Goal: Task Accomplishment & Management: Manage account settings

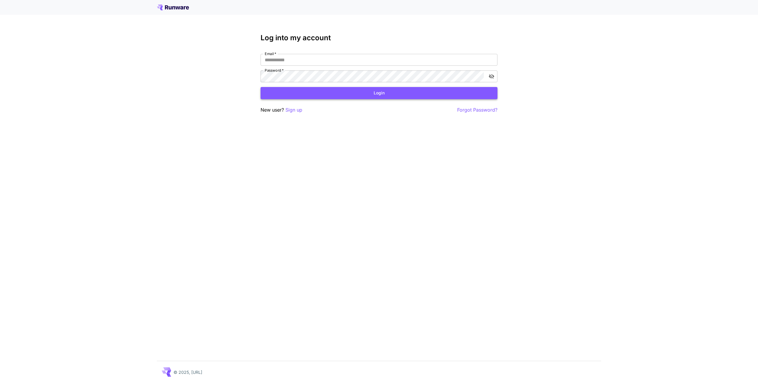
type input "**********"
click at [376, 94] on button "Login" at bounding box center [378, 93] width 237 height 12
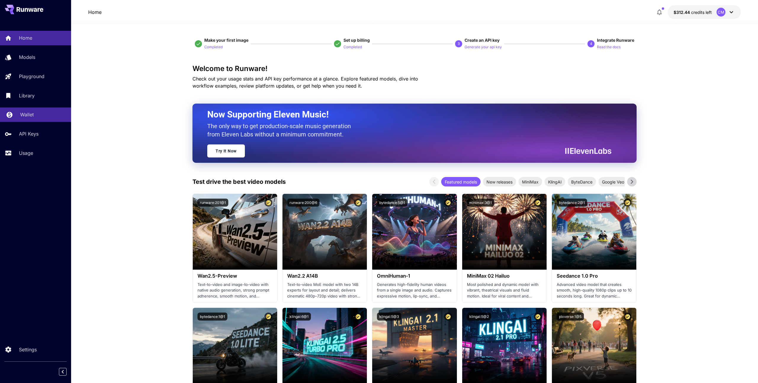
click at [39, 114] on div "Wallet" at bounding box center [43, 114] width 46 height 7
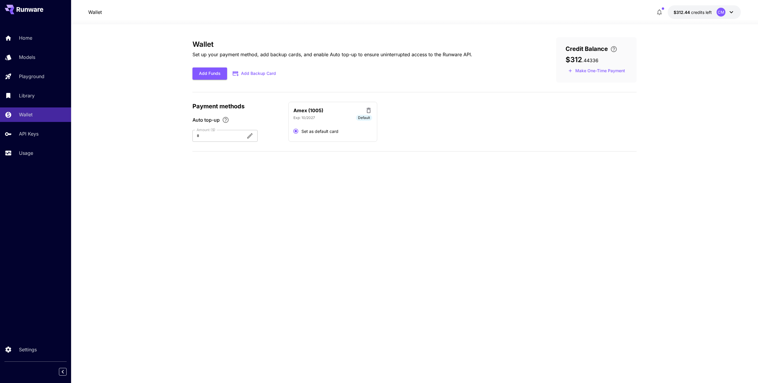
click at [726, 13] on div "CM" at bounding box center [725, 12] width 18 height 9
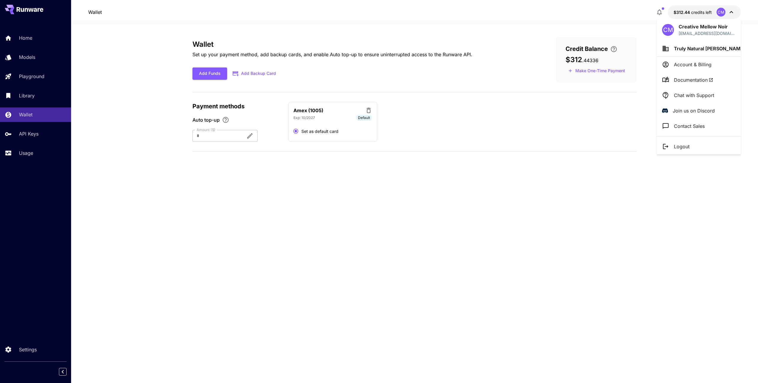
click at [689, 66] on p "Account & Billing" at bounding box center [693, 64] width 38 height 7
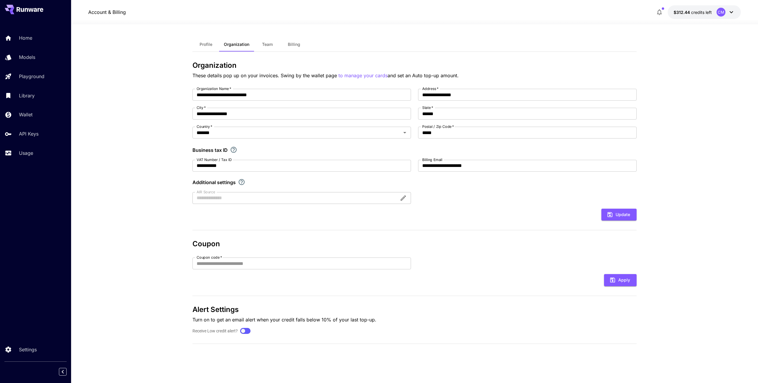
click at [293, 44] on span "Billing" at bounding box center [294, 44] width 12 height 5
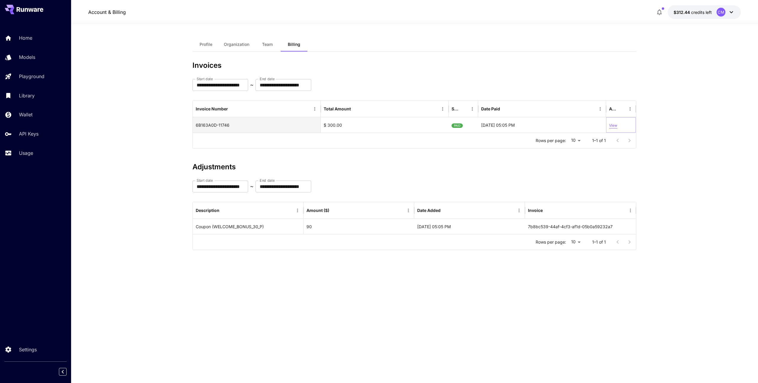
click at [613, 126] on p "View" at bounding box center [613, 126] width 8 height 6
